Goal: Transaction & Acquisition: Obtain resource

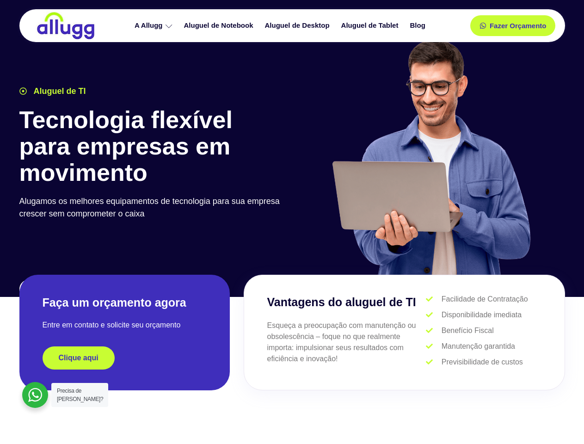
click at [292, 222] on div at bounding box center [431, 161] width 278 height 255
click at [513, 25] on span "Fazer Orçamento" at bounding box center [517, 26] width 51 height 6
click at [483, 25] on icon at bounding box center [486, 26] width 6 height 6
click at [518, 25] on span "Fazer Orçamento" at bounding box center [517, 26] width 51 height 6
click at [124, 358] on div "Clique aqui" at bounding box center [125, 358] width 164 height 23
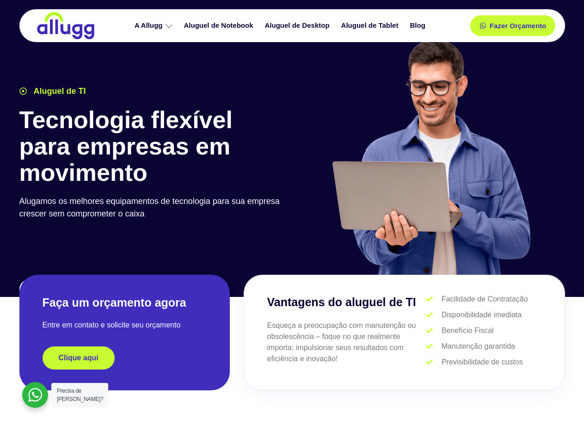
click at [124, 358] on div "Clique aqui" at bounding box center [125, 358] width 164 height 23
click at [79, 358] on span "Clique aqui" at bounding box center [79, 357] width 40 height 7
click at [35, 395] on div at bounding box center [35, 395] width 26 height 26
click at [80, 395] on span "Precisa de [PERSON_NAME]?" at bounding box center [80, 395] width 46 height 15
